Goal: Task Accomplishment & Management: Manage account settings

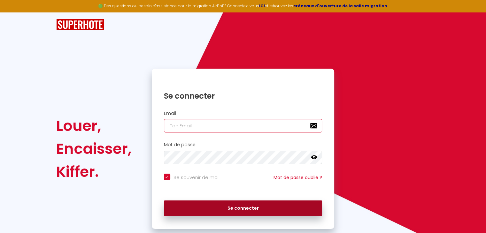
type input "[PERSON_NAME][EMAIL_ADDRESS][DOMAIN_NAME]"
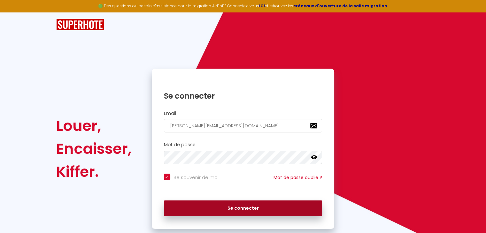
click at [201, 202] on button "Se connecter" at bounding box center [243, 209] width 159 height 16
checkbox input "true"
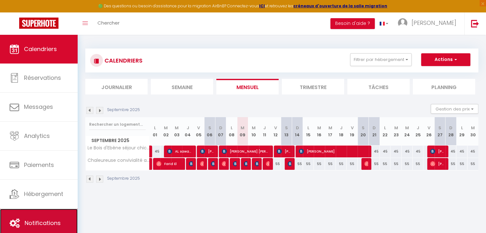
click at [35, 220] on span "Notifications" at bounding box center [43, 223] width 36 height 8
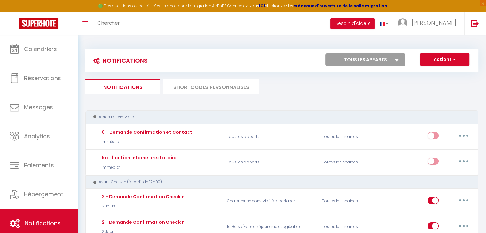
select select
checkbox input "false"
select select
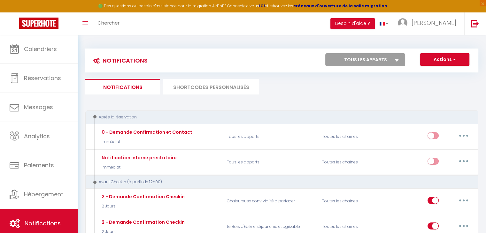
checkbox input "false"
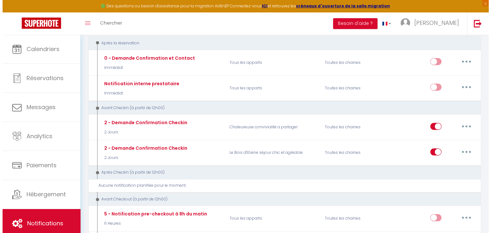
scroll to position [93, 0]
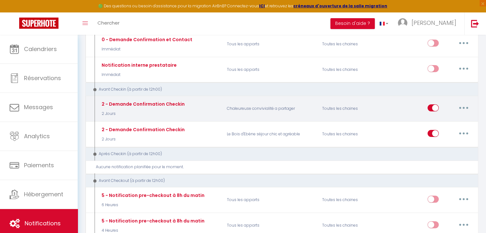
click at [457, 108] on button "button" at bounding box center [464, 108] width 18 height 10
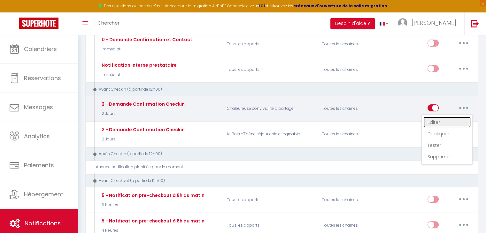
click at [434, 123] on link "Editer" at bounding box center [447, 122] width 47 height 11
type input "2 - Demande Confirmation Checkin"
select select "2 Jours"
select select "if_booking_is_paid"
checkbox input "true"
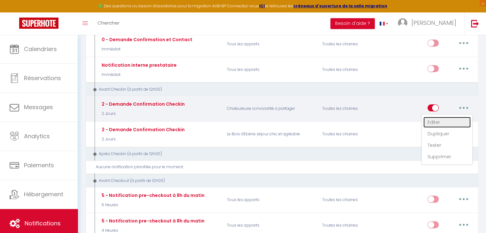
checkbox input "false"
radio input "true"
type input "Procédure pour le checkin - [RENTAL:NAME]"
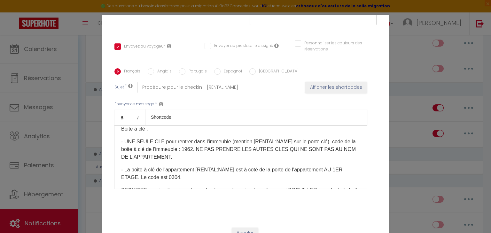
scroll to position [95, 0]
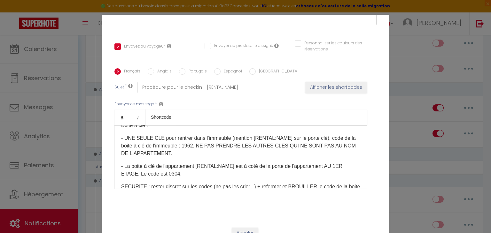
click at [197, 137] on p "- UNE SEULE CLE pour rentrer dans l'immeuble (mention [RENTAL:NAME]​ sur le por…" at bounding box center [240, 146] width 239 height 23
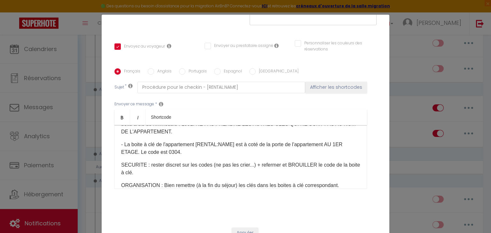
scroll to position [118, 0]
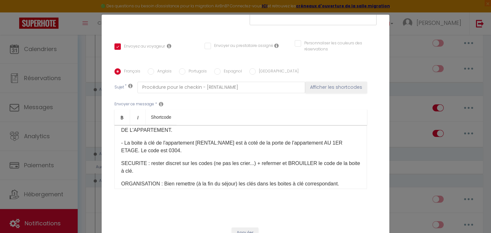
click at [174, 141] on p "- La boite à clé de l'appartement [RENTAL:NAME] ​est à coté de la porte de l'ap…" at bounding box center [240, 146] width 239 height 15
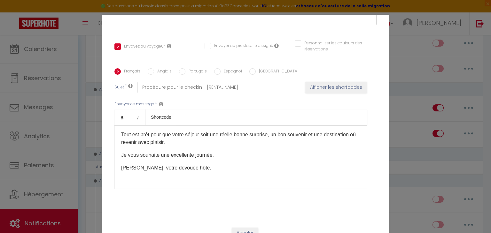
scroll to position [306, 0]
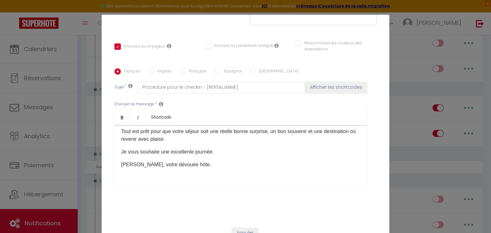
checkbox input "true"
checkbox input "false"
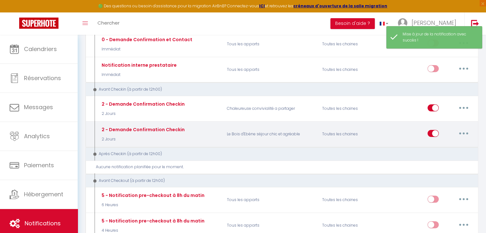
click at [461, 132] on button "button" at bounding box center [464, 133] width 18 height 10
click at [432, 147] on link "Editer" at bounding box center [447, 148] width 47 height 11
type input "2 - Demande Confirmation Checkin"
select select "2 Jours"
select select "if_booking_is_paid"
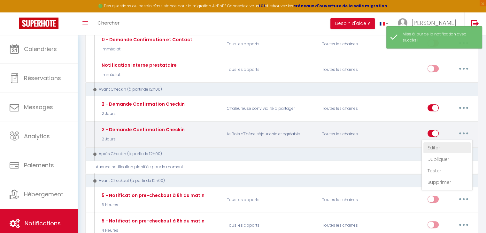
checkbox input "true"
checkbox input "false"
radio input "true"
type input "Procédure pour le checkin - [RENTAL:NAME]"
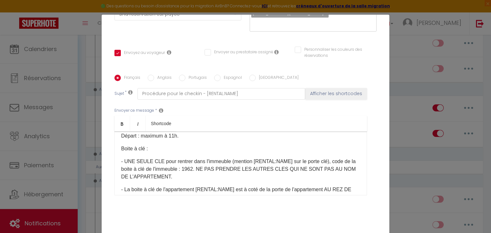
scroll to position [82, 0]
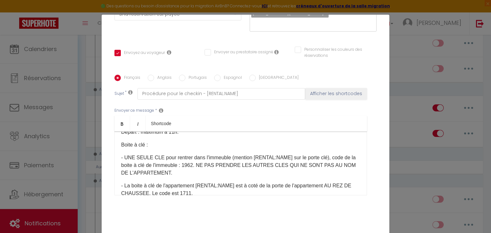
click at [197, 156] on p "- UNE SEULE CLE pour rentrer dans l'immeuble (mention [RENTAL:NAME]​ sur le por…" at bounding box center [240, 165] width 239 height 23
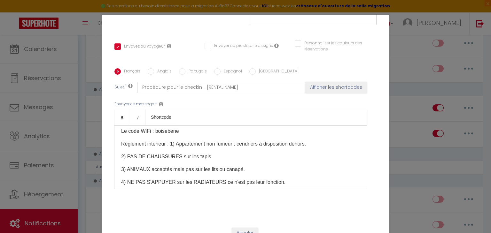
scroll to position [197, 0]
checkbox input "true"
checkbox input "false"
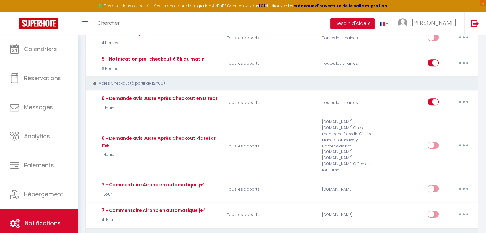
scroll to position [179, 0]
